Goal: Information Seeking & Learning: Learn about a topic

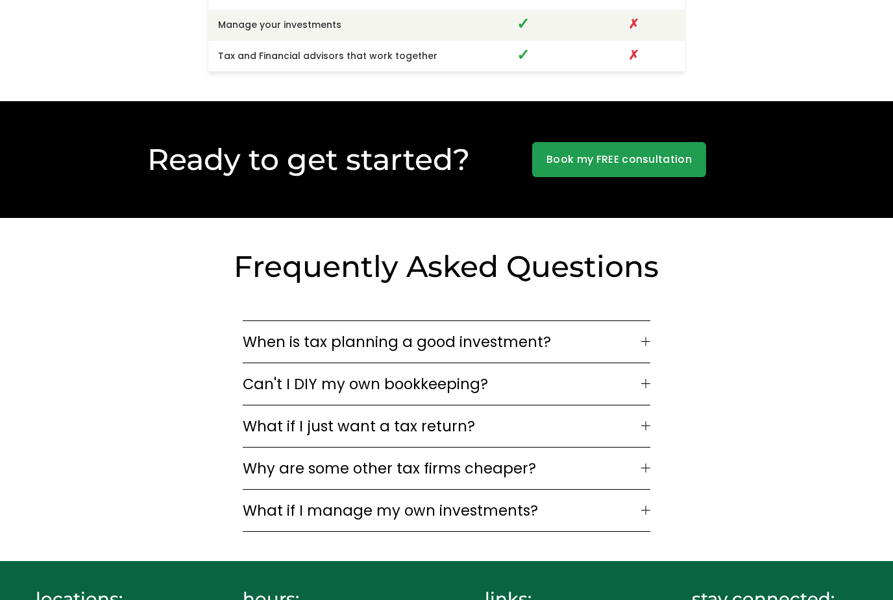
scroll to position [3182, 0]
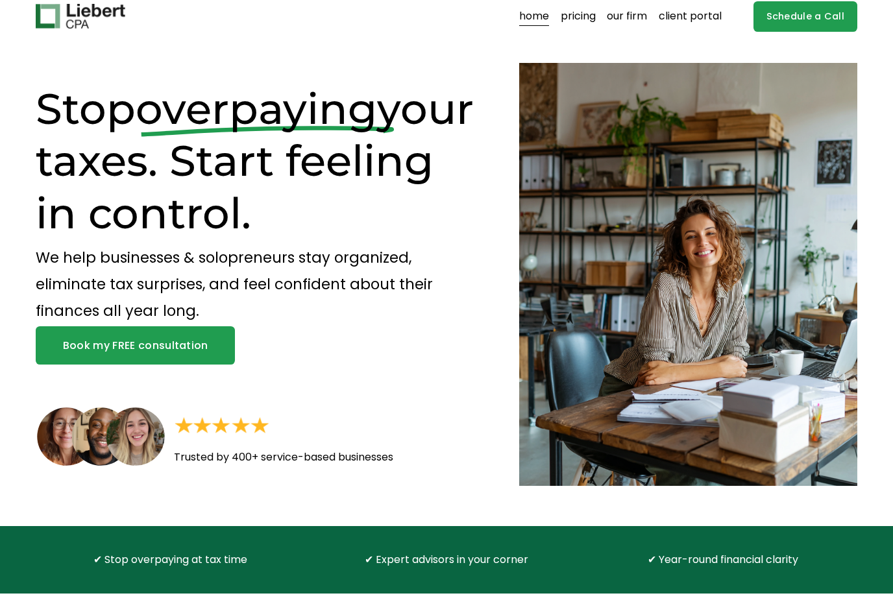
scroll to position [0, 0]
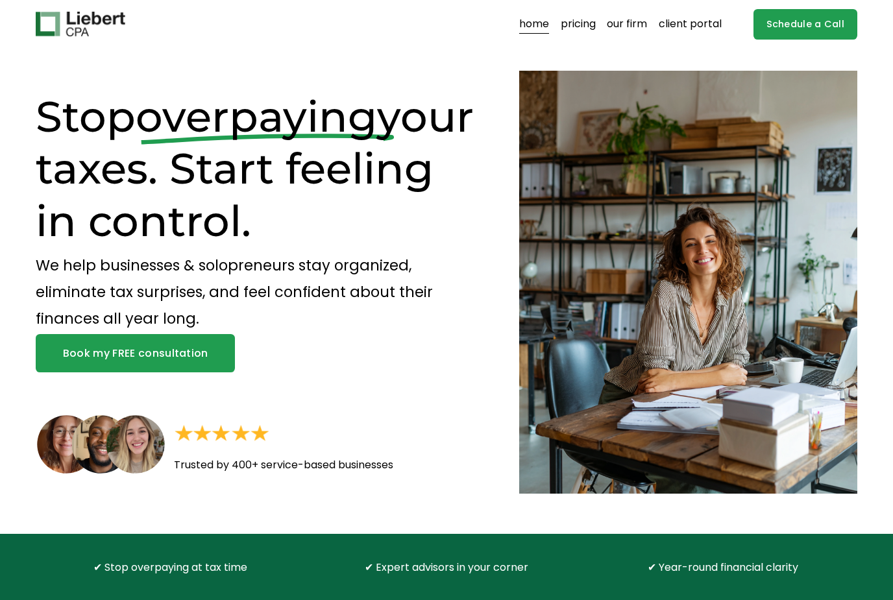
click at [636, 27] on link "our firm" at bounding box center [627, 24] width 40 height 21
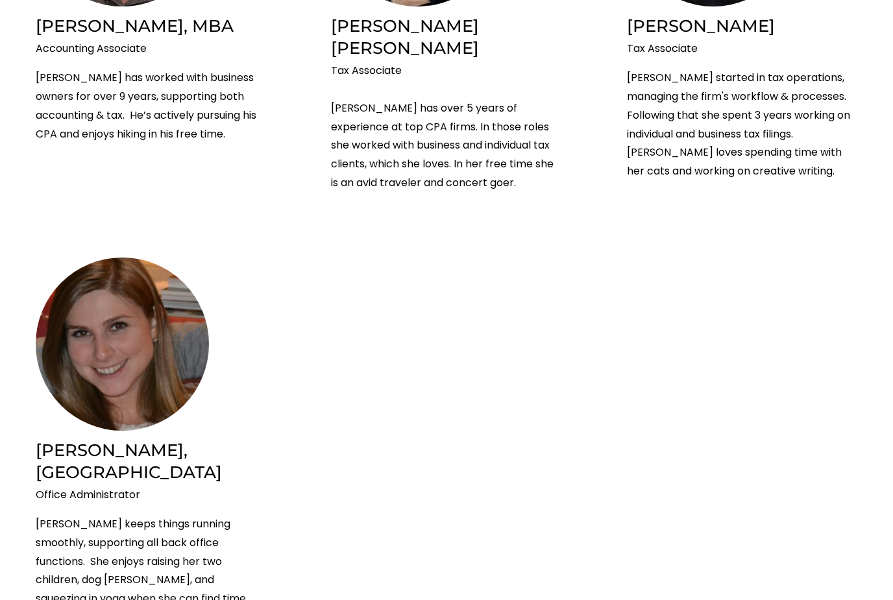
scroll to position [2745, 0]
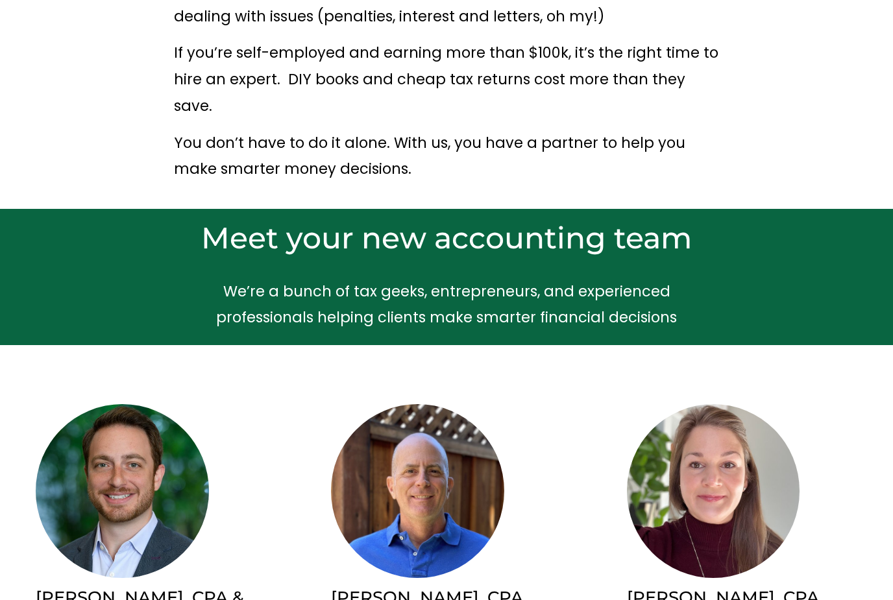
scroll to position [0, 0]
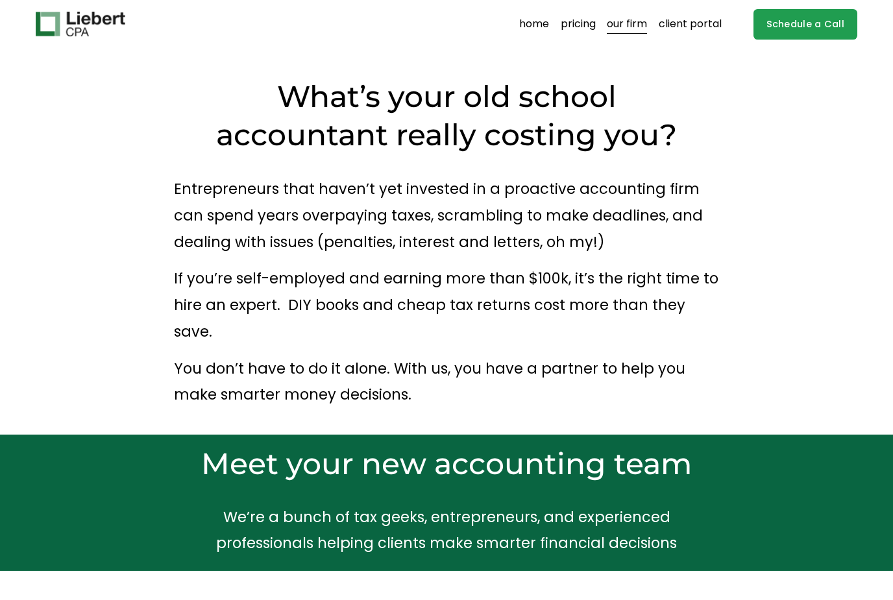
click at [584, 27] on link "pricing" at bounding box center [578, 24] width 35 height 21
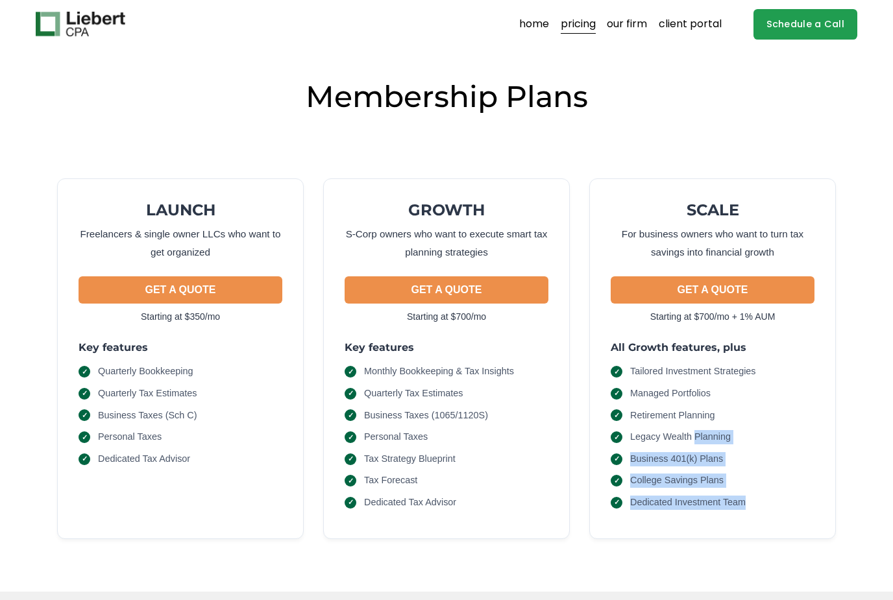
click at [855, 491] on div "LAUNCH Freelancers & single owner LLCs who want to get organized GET A QUOTE St…" at bounding box center [447, 346] width 822 height 439
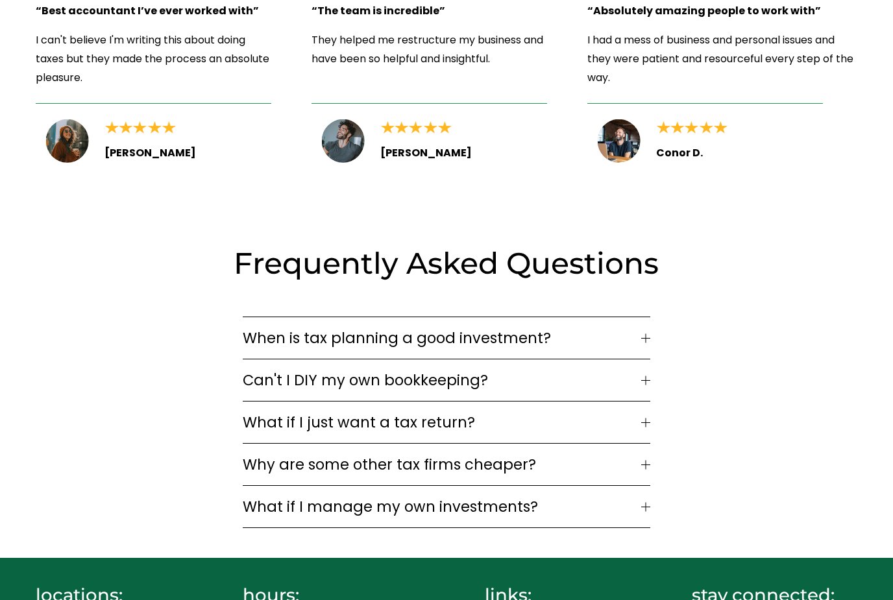
scroll to position [1711, 0]
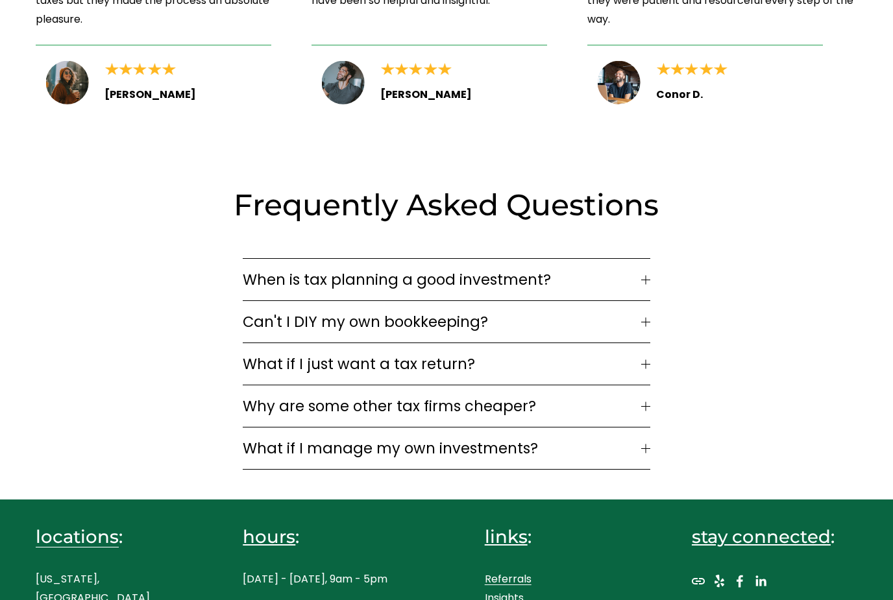
click at [641, 343] on button "What if I just want a tax return?" at bounding box center [446, 364] width 407 height 42
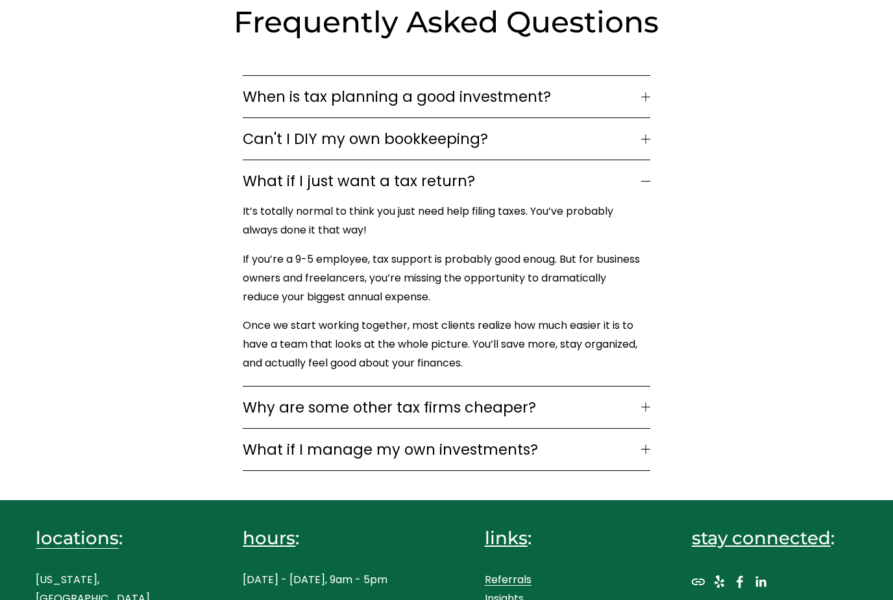
scroll to position [1899, 0]
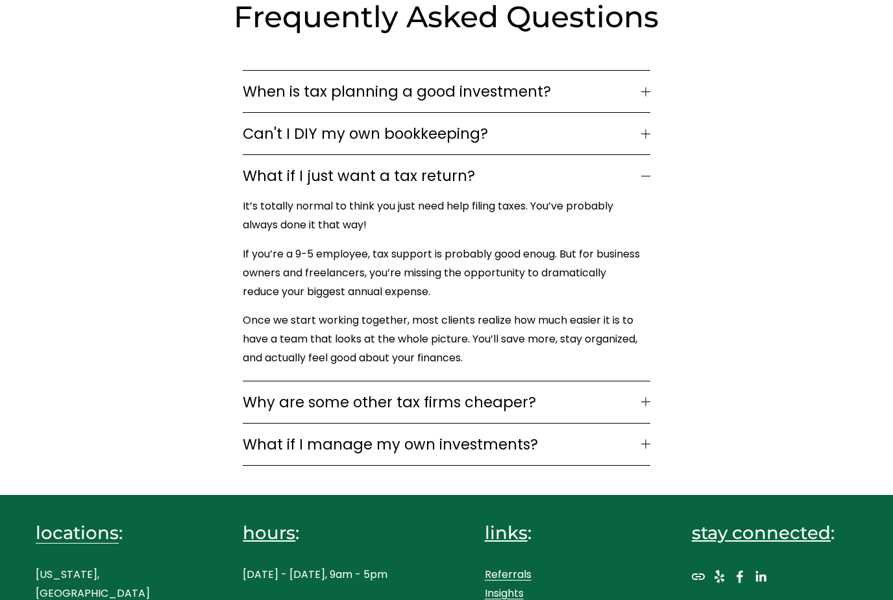
click at [648, 398] on div at bounding box center [645, 402] width 9 height 9
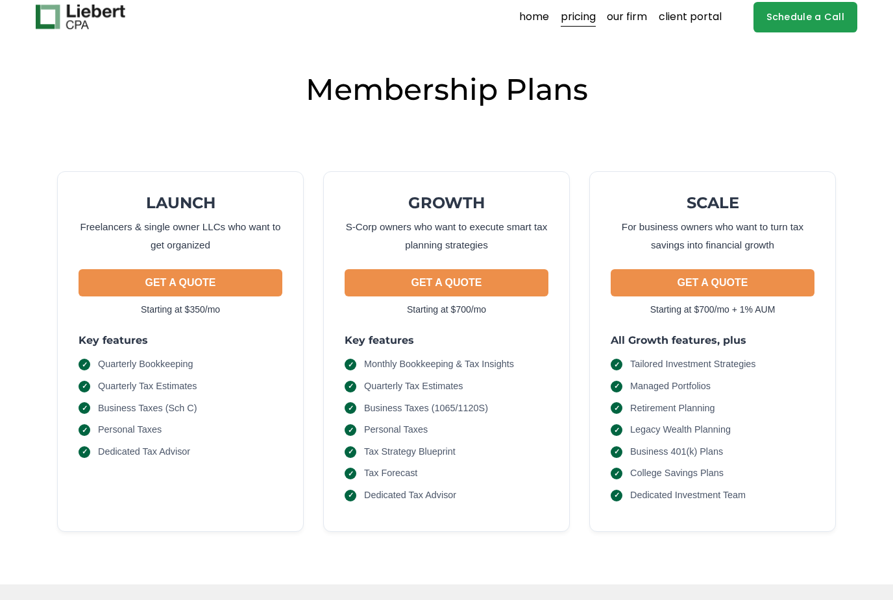
scroll to position [0, 0]
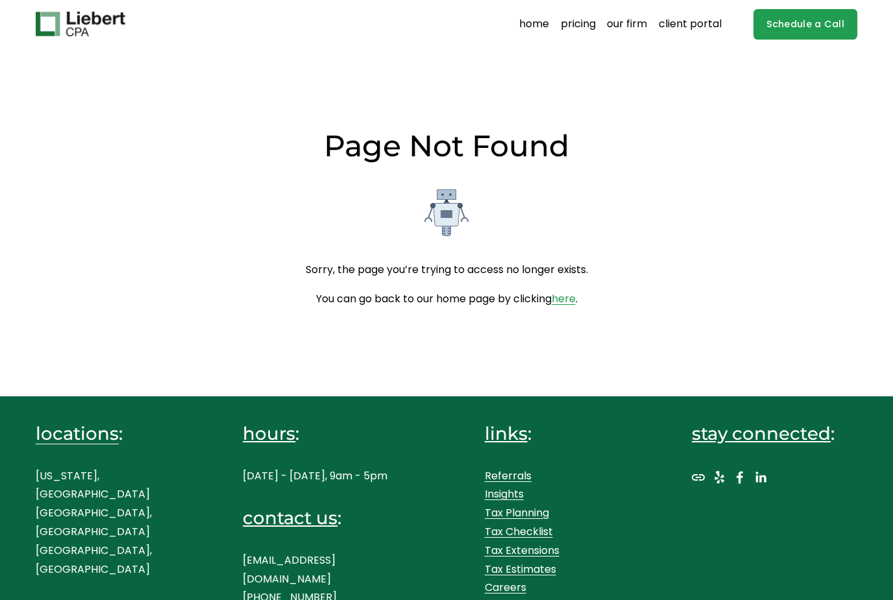
click at [586, 23] on link "pricing" at bounding box center [578, 24] width 35 height 21
